Goal: Find specific page/section: Find specific page/section

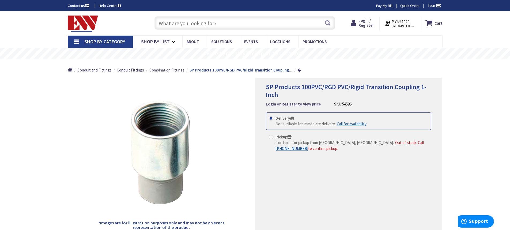
click at [176, 70] on span "Combination Fittings" at bounding box center [166, 69] width 35 height 5
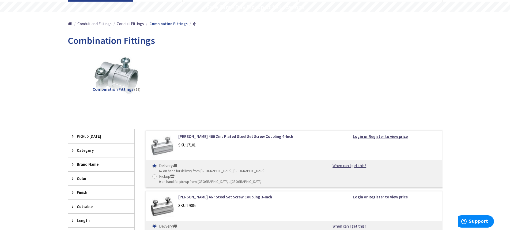
scroll to position [107, 0]
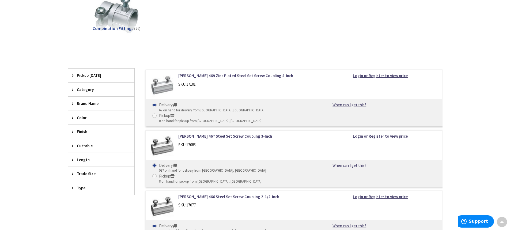
click at [87, 91] on span "Category" at bounding box center [99, 90] width 44 height 6
click at [87, 90] on span "Category" at bounding box center [99, 90] width 44 height 6
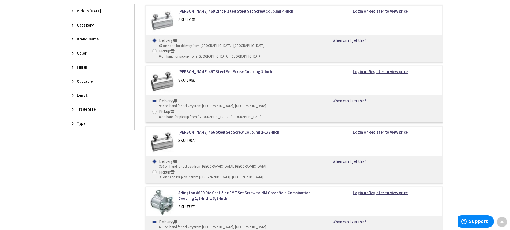
scroll to position [187, 0]
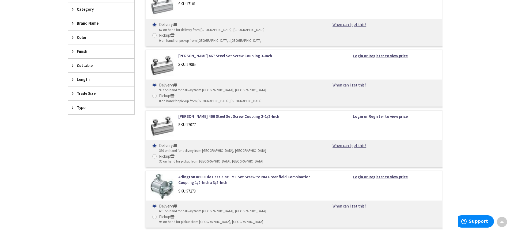
click at [104, 109] on span "Type" at bounding box center [99, 108] width 44 height 6
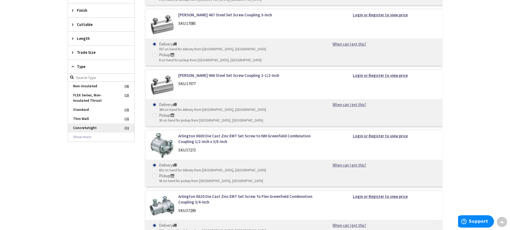
scroll to position [214, 0]
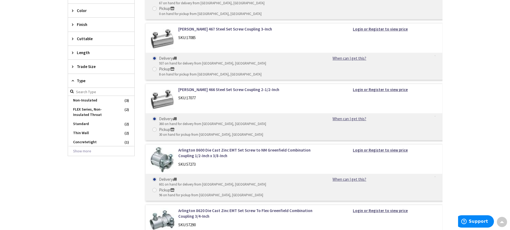
click at [106, 82] on span "Type" at bounding box center [99, 81] width 44 height 6
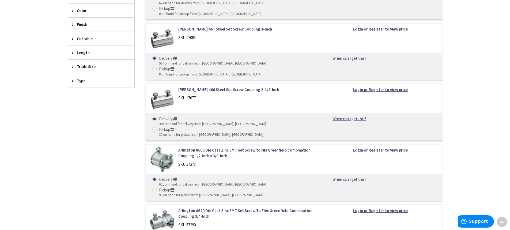
click at [103, 65] on span "Trade Size" at bounding box center [99, 67] width 44 height 6
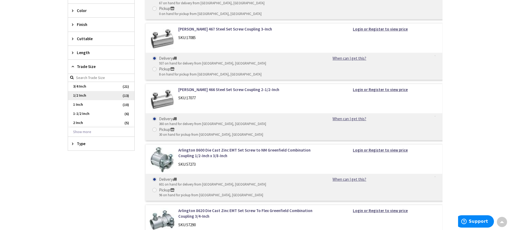
click at [102, 95] on span "1/2 Inch" at bounding box center [101, 95] width 66 height 9
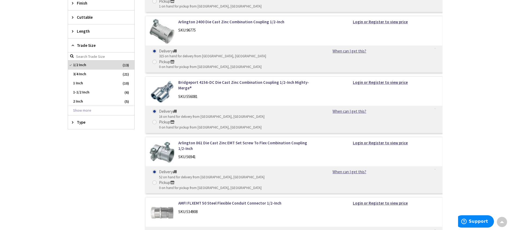
scroll to position [66, 0]
